Goal: Information Seeking & Learning: Check status

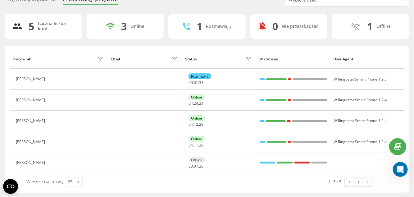
scroll to position [30, 0]
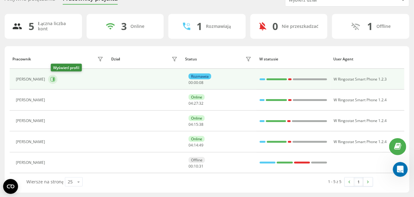
click at [54, 78] on icon at bounding box center [54, 79] width 2 height 3
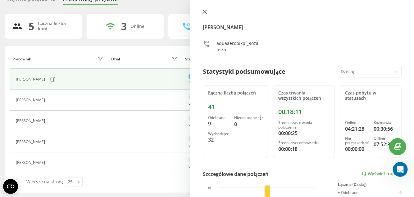
drag, startPoint x: 205, startPoint y: 12, endPoint x: 196, endPoint y: 7, distance: 10.5
click at [205, 12] on icon at bounding box center [204, 12] width 4 height 4
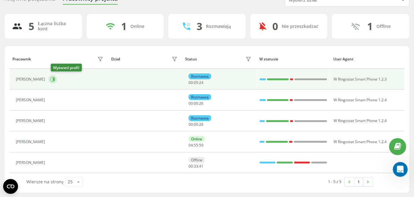
click at [54, 78] on icon at bounding box center [54, 79] width 2 height 3
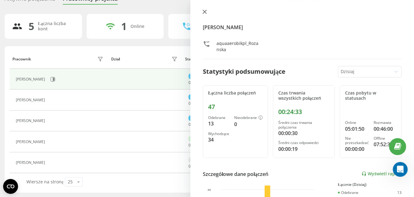
click at [204, 10] on icon at bounding box center [204, 12] width 4 height 4
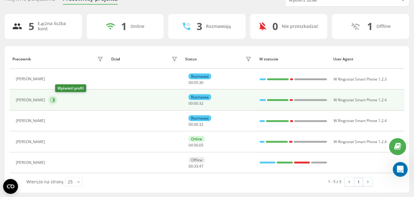
click at [55, 99] on icon at bounding box center [52, 100] width 5 height 5
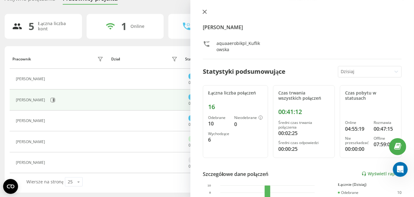
click at [206, 11] on icon at bounding box center [204, 12] width 4 height 4
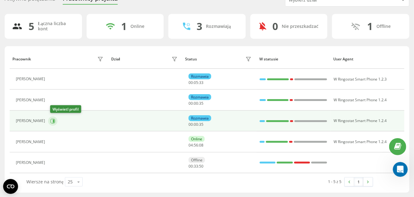
click at [54, 120] on icon at bounding box center [54, 120] width 2 height 3
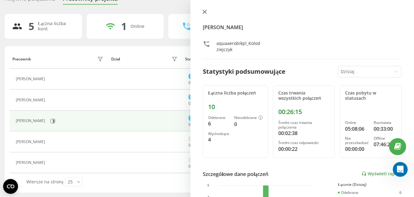
click at [205, 11] on icon at bounding box center [205, 12] width 4 height 4
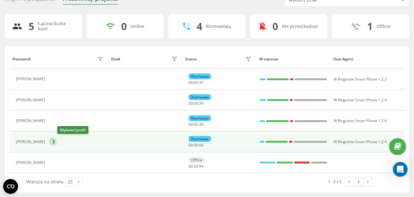
click at [57, 140] on button at bounding box center [52, 141] width 9 height 9
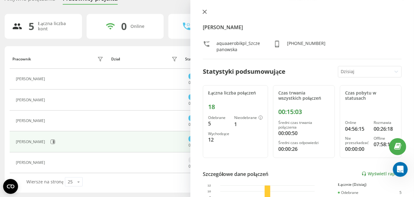
click at [207, 13] on button at bounding box center [204, 12] width 8 height 6
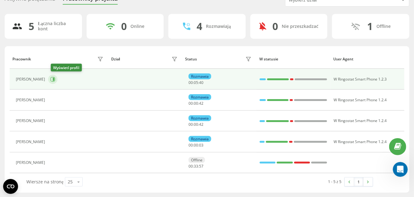
click at [55, 78] on icon at bounding box center [52, 79] width 5 height 5
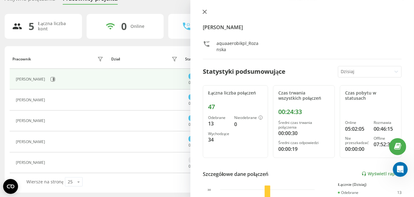
click at [205, 9] on button at bounding box center [204, 12] width 8 height 6
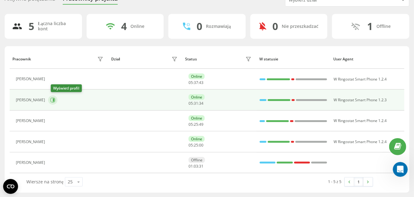
click at [54, 100] on icon at bounding box center [54, 100] width 2 height 3
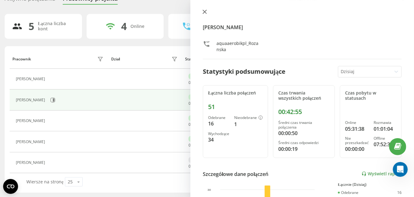
click at [203, 13] on icon at bounding box center [204, 12] width 4 height 4
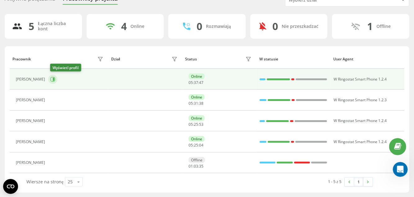
click at [52, 81] on icon at bounding box center [52, 79] width 5 height 5
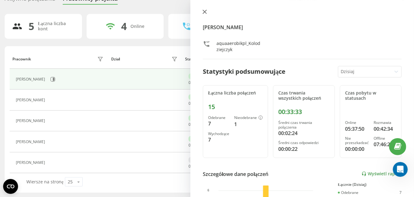
click at [205, 11] on icon at bounding box center [205, 12] width 4 height 4
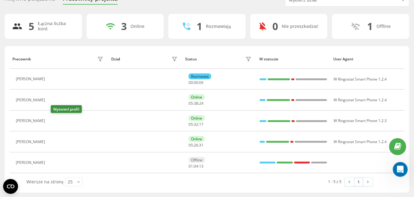
click at [54, 121] on icon at bounding box center [51, 121] width 5 height 5
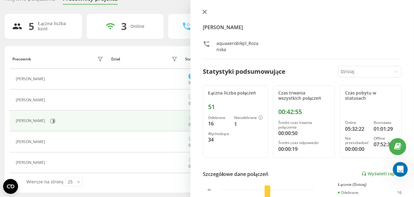
click at [204, 12] on icon at bounding box center [205, 12] width 4 height 4
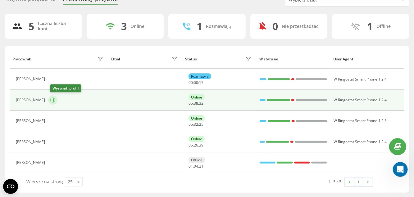
click at [55, 98] on icon at bounding box center [52, 100] width 5 height 5
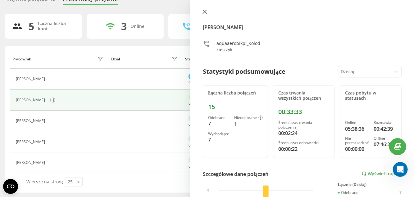
click at [206, 14] on button at bounding box center [204, 12] width 8 height 6
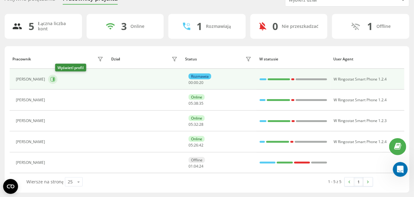
click at [54, 79] on icon at bounding box center [54, 79] width 2 height 3
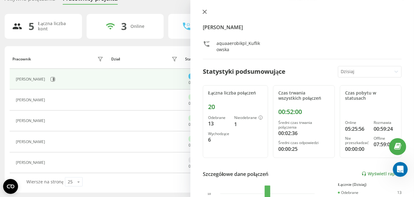
click at [206, 12] on icon at bounding box center [204, 12] width 4 height 4
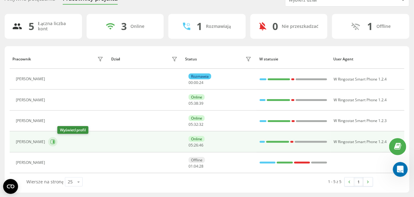
click at [55, 141] on icon at bounding box center [52, 142] width 5 height 5
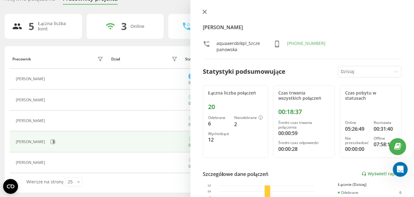
click at [205, 9] on button at bounding box center [204, 12] width 8 height 6
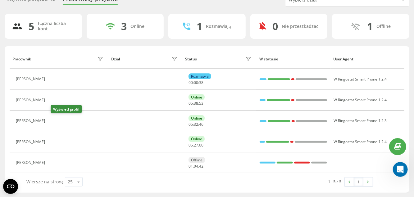
click at [53, 121] on icon at bounding box center [53, 120] width 2 height 3
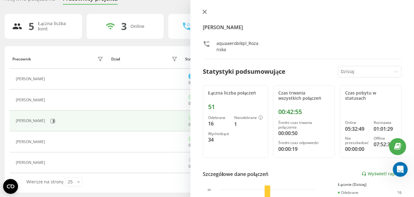
click at [204, 11] on icon at bounding box center [204, 12] width 4 height 4
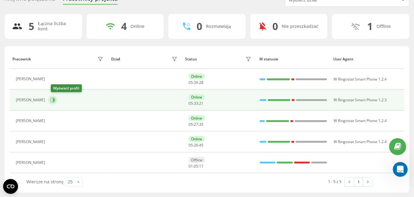
click at [55, 99] on icon at bounding box center [52, 100] width 5 height 5
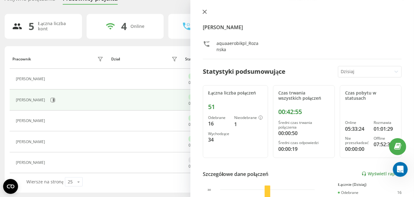
click at [205, 12] on icon at bounding box center [204, 12] width 4 height 4
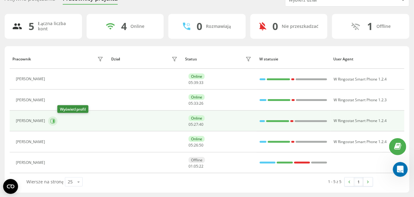
click at [57, 122] on button at bounding box center [52, 121] width 9 height 9
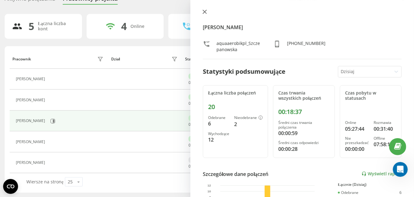
click at [206, 11] on icon at bounding box center [204, 12] width 4 height 4
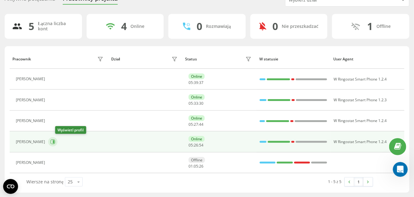
click at [55, 142] on icon at bounding box center [52, 142] width 5 height 5
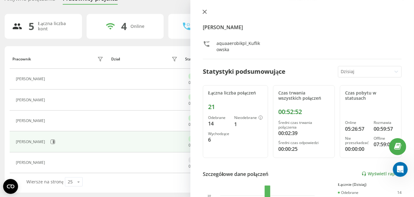
click at [203, 13] on icon at bounding box center [205, 12] width 4 height 4
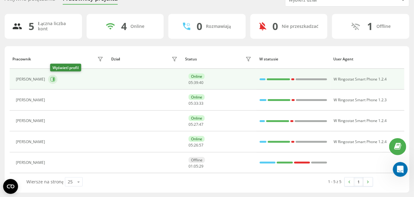
click at [54, 79] on icon at bounding box center [54, 79] width 2 height 3
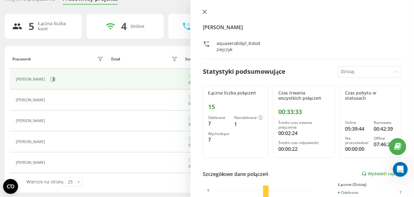
click at [206, 12] on icon at bounding box center [204, 12] width 4 height 4
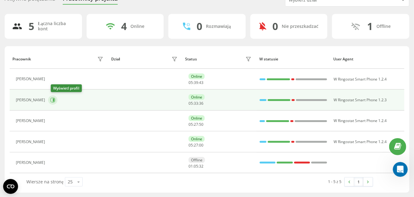
click at [55, 101] on icon at bounding box center [52, 100] width 5 height 5
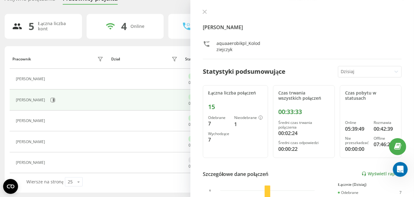
drag, startPoint x: 216, startPoint y: 106, endPoint x: 207, endPoint y: 104, distance: 9.2
click at [207, 104] on div "Łączna liczba połączeń 15 Odebrane 7 Nieodebrane 1 Wychodzące 7" at bounding box center [235, 121] width 65 height 73
click at [207, 10] on button at bounding box center [204, 12] width 8 height 6
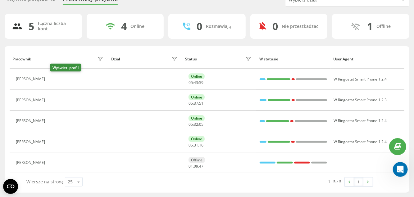
click at [52, 77] on button at bounding box center [51, 80] width 7 height 9
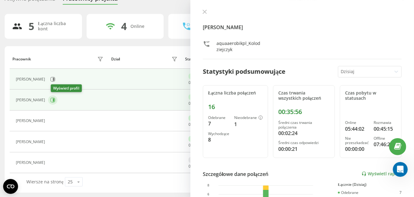
click at [55, 99] on icon at bounding box center [52, 100] width 5 height 5
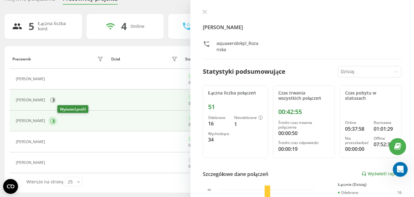
click at [55, 122] on icon at bounding box center [52, 121] width 5 height 5
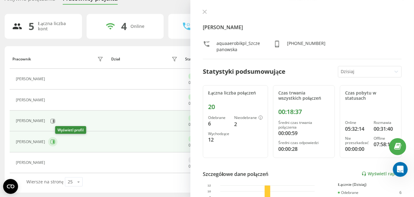
click at [55, 141] on icon at bounding box center [52, 142] width 5 height 5
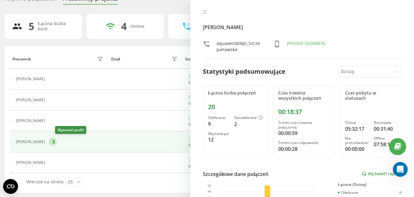
click at [55, 143] on icon at bounding box center [52, 142] width 5 height 5
click at [54, 141] on icon at bounding box center [54, 142] width 2 height 3
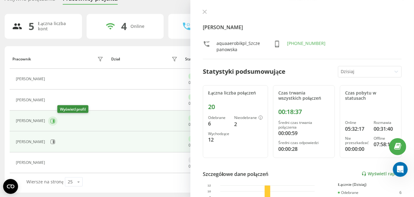
click at [55, 120] on icon at bounding box center [52, 121] width 5 height 5
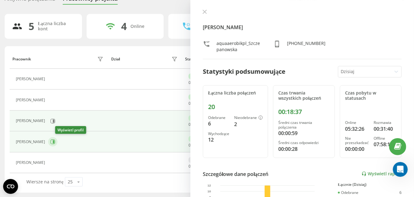
click at [55, 142] on icon at bounding box center [52, 142] width 5 height 5
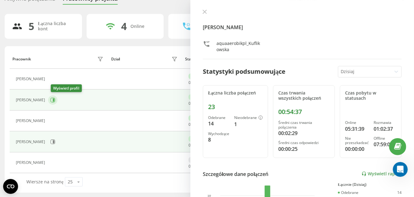
click at [54, 101] on icon at bounding box center [52, 100] width 5 height 5
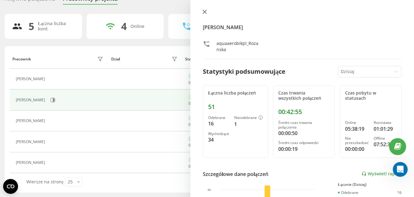
click at [207, 11] on button at bounding box center [204, 12] width 8 height 6
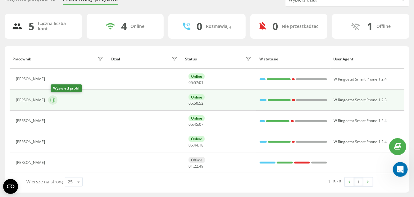
click at [55, 101] on icon at bounding box center [53, 100] width 5 height 5
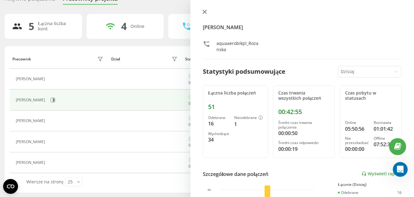
click at [205, 10] on icon at bounding box center [204, 12] width 4 height 4
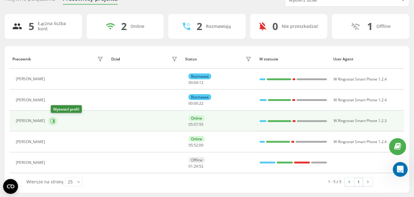
click at [54, 122] on icon at bounding box center [54, 120] width 2 height 3
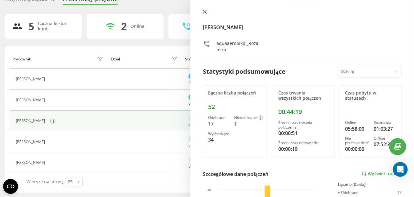
click at [204, 11] on icon at bounding box center [205, 12] width 4 height 4
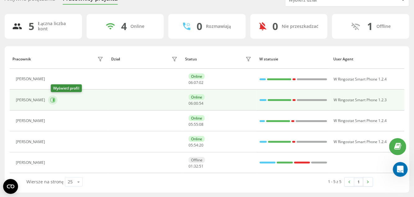
click at [57, 102] on button at bounding box center [52, 100] width 9 height 9
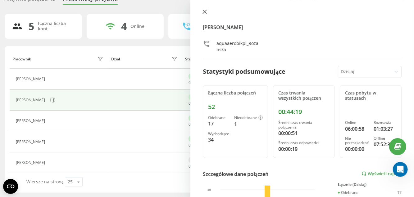
click at [203, 13] on icon at bounding box center [205, 12] width 4 height 4
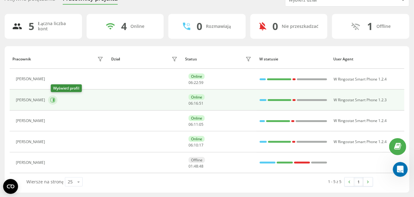
click at [54, 100] on icon at bounding box center [52, 100] width 5 height 5
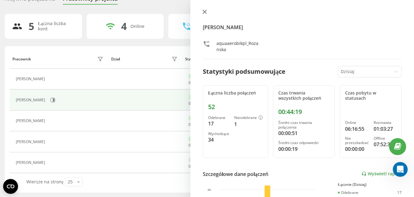
click at [206, 12] on icon at bounding box center [204, 12] width 4 height 4
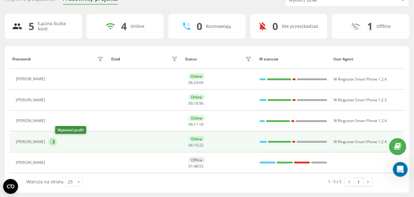
click at [55, 143] on icon at bounding box center [52, 142] width 5 height 5
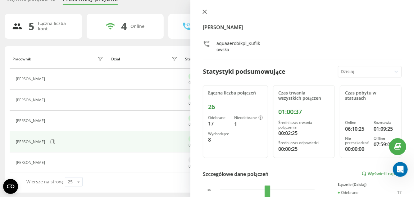
click at [204, 13] on icon at bounding box center [204, 12] width 4 height 4
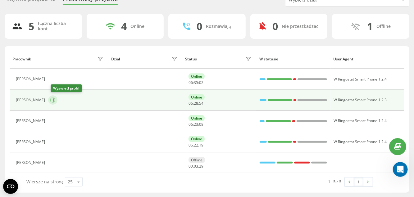
click at [54, 99] on icon at bounding box center [52, 100] width 5 height 5
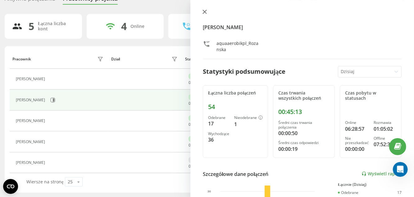
click at [206, 10] on icon at bounding box center [205, 12] width 4 height 4
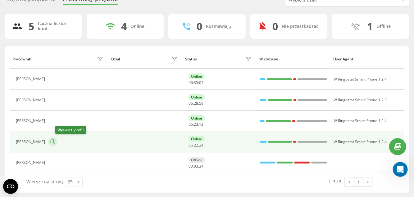
click at [57, 144] on button at bounding box center [52, 141] width 9 height 9
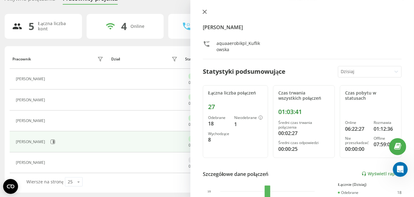
click at [205, 14] on icon at bounding box center [204, 12] width 4 height 4
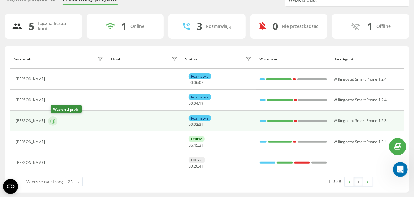
click at [54, 119] on icon at bounding box center [54, 120] width 2 height 3
